Goal: Information Seeking & Learning: Learn about a topic

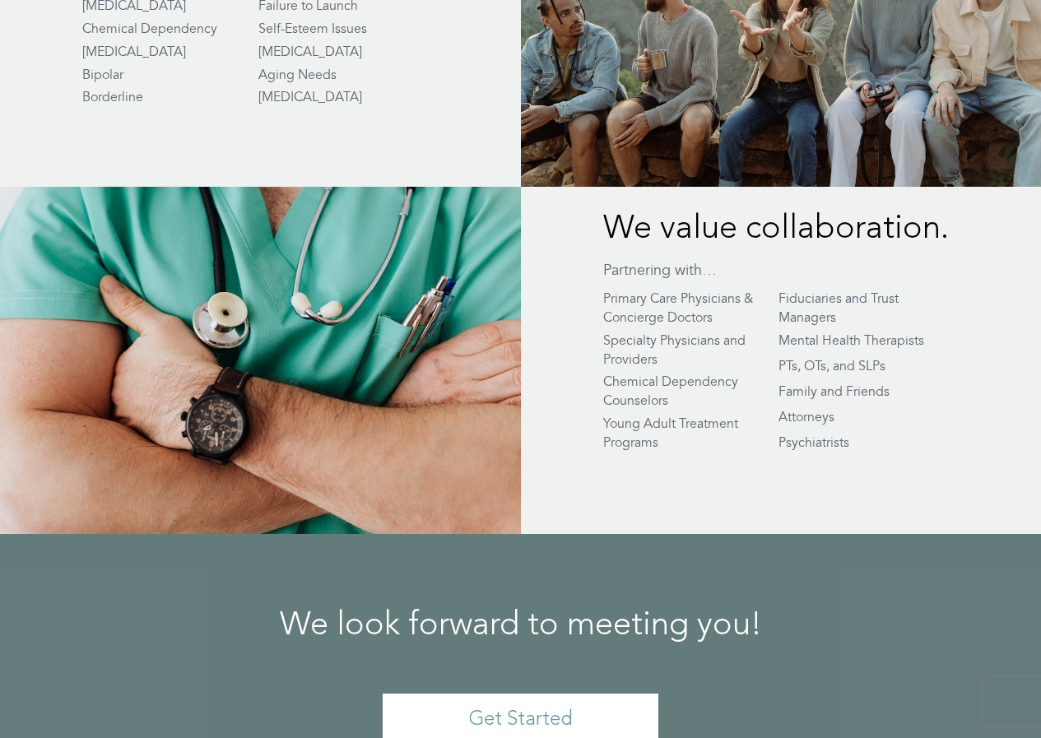
scroll to position [3162, 0]
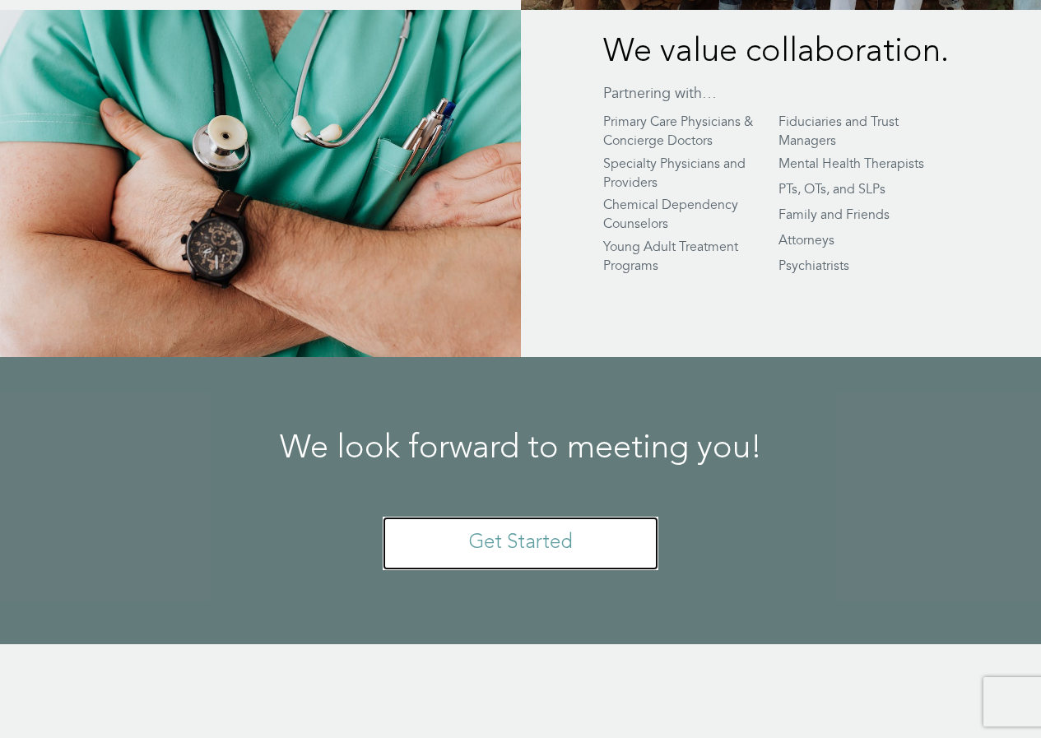
click at [490, 517] on link "Get Started" at bounding box center [521, 543] width 276 height 53
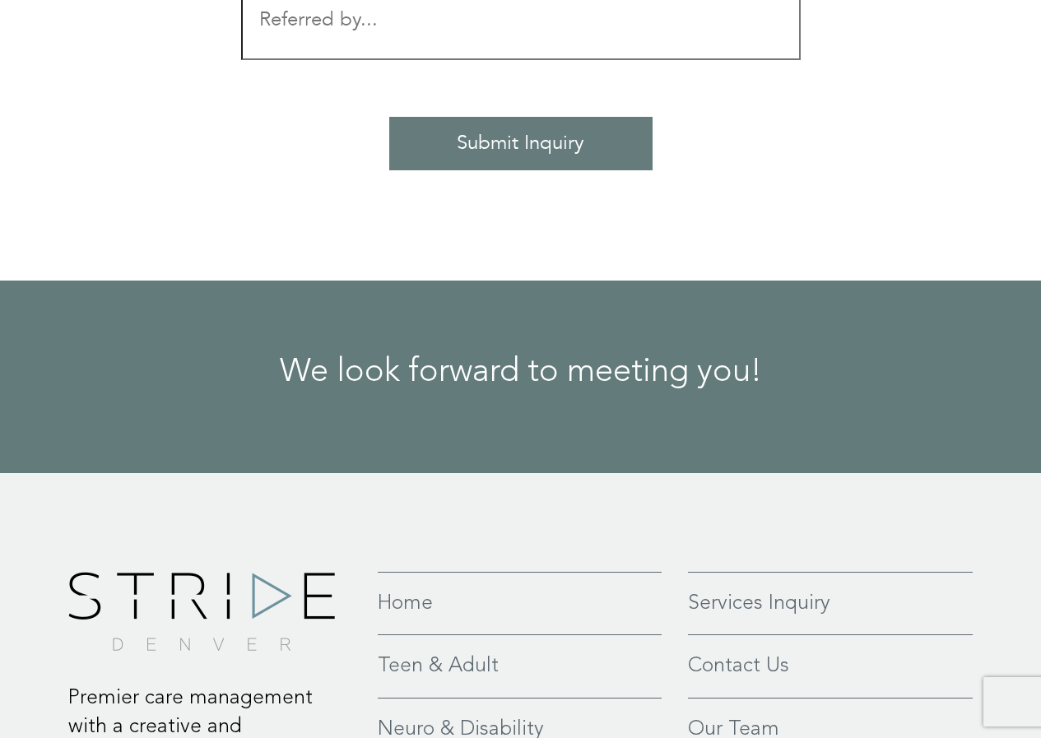
scroll to position [2211, 0]
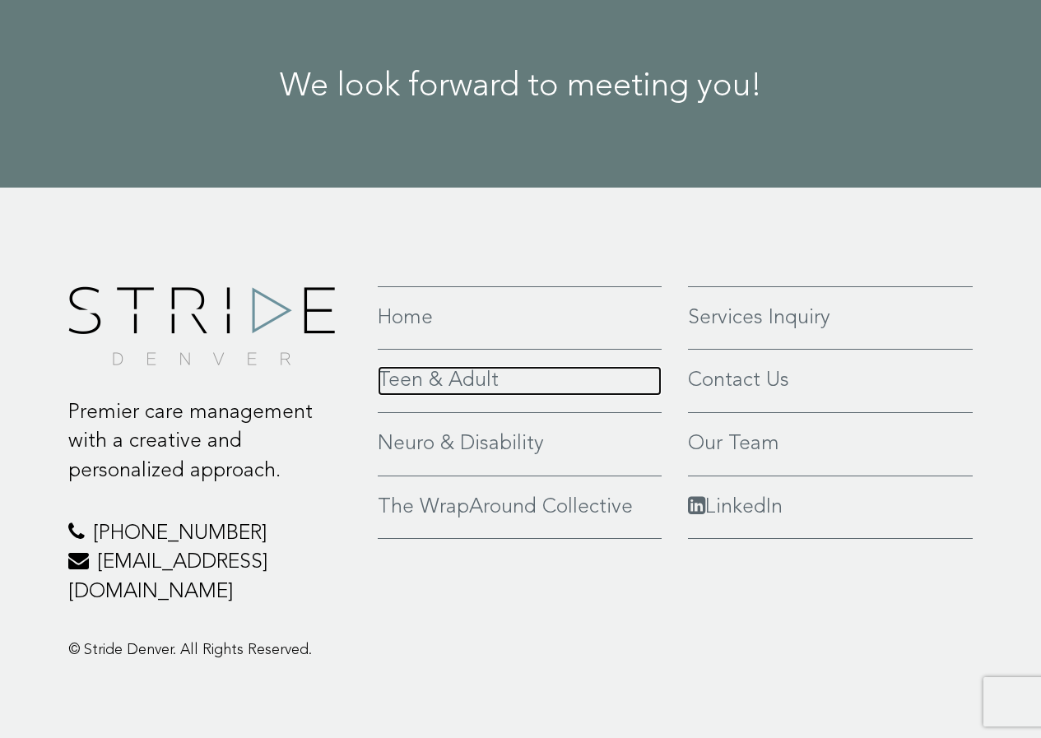
click at [449, 381] on link "Teen & Adult" at bounding box center [520, 381] width 284 height 30
